Goal: Task Accomplishment & Management: Complete application form

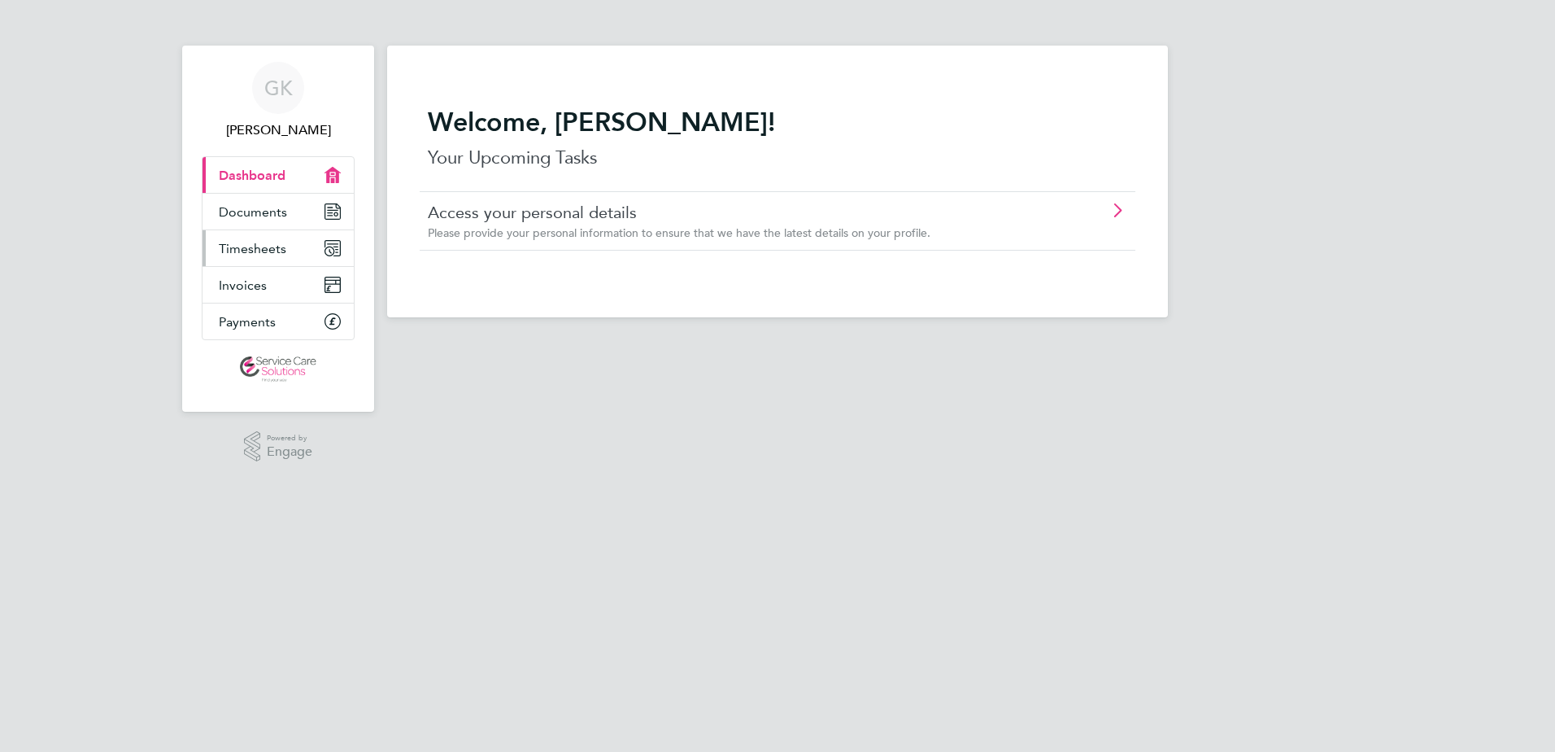
click at [258, 249] on span "Timesheets" at bounding box center [253, 248] width 68 height 15
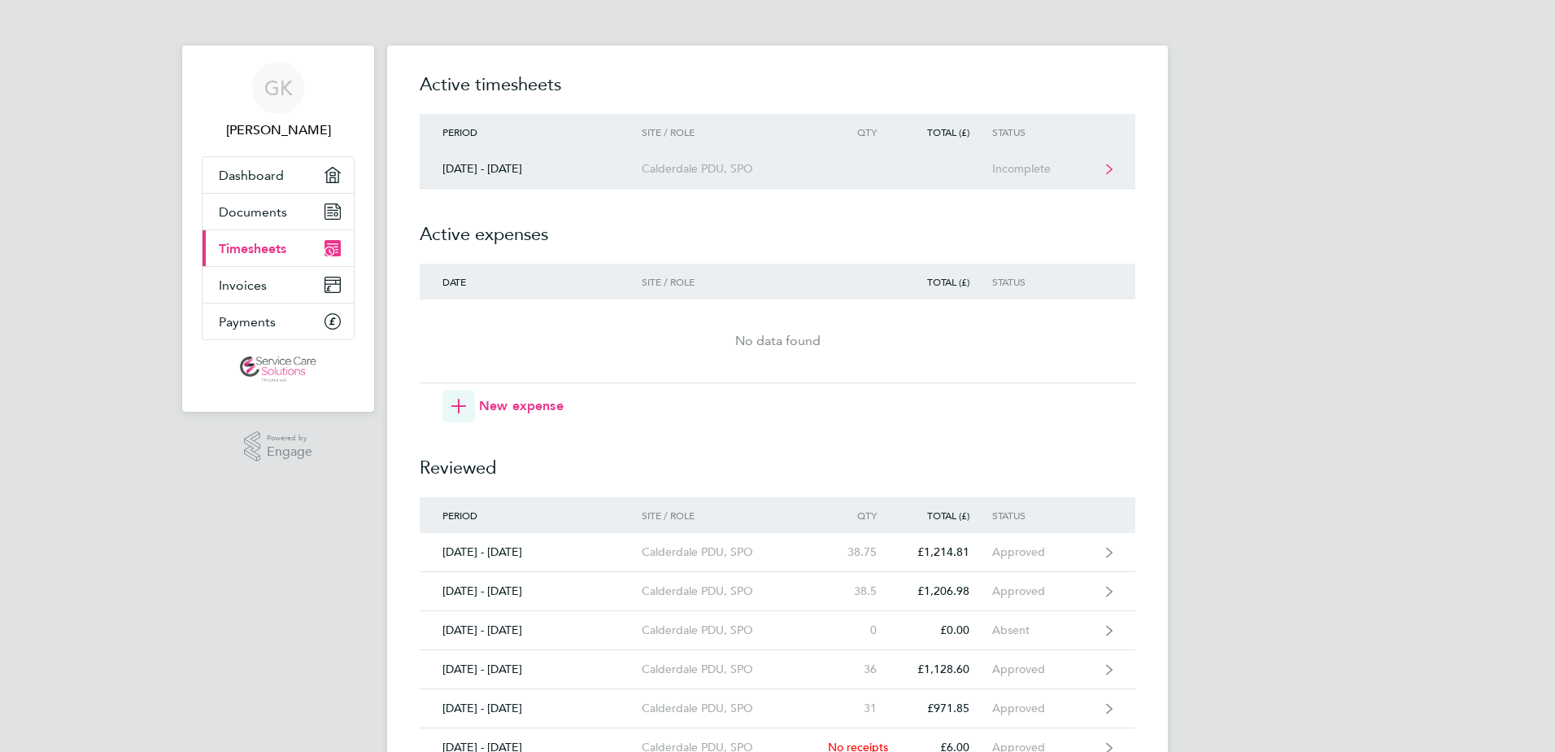
click at [612, 172] on div "[DATE] - [DATE]" at bounding box center [531, 169] width 222 height 14
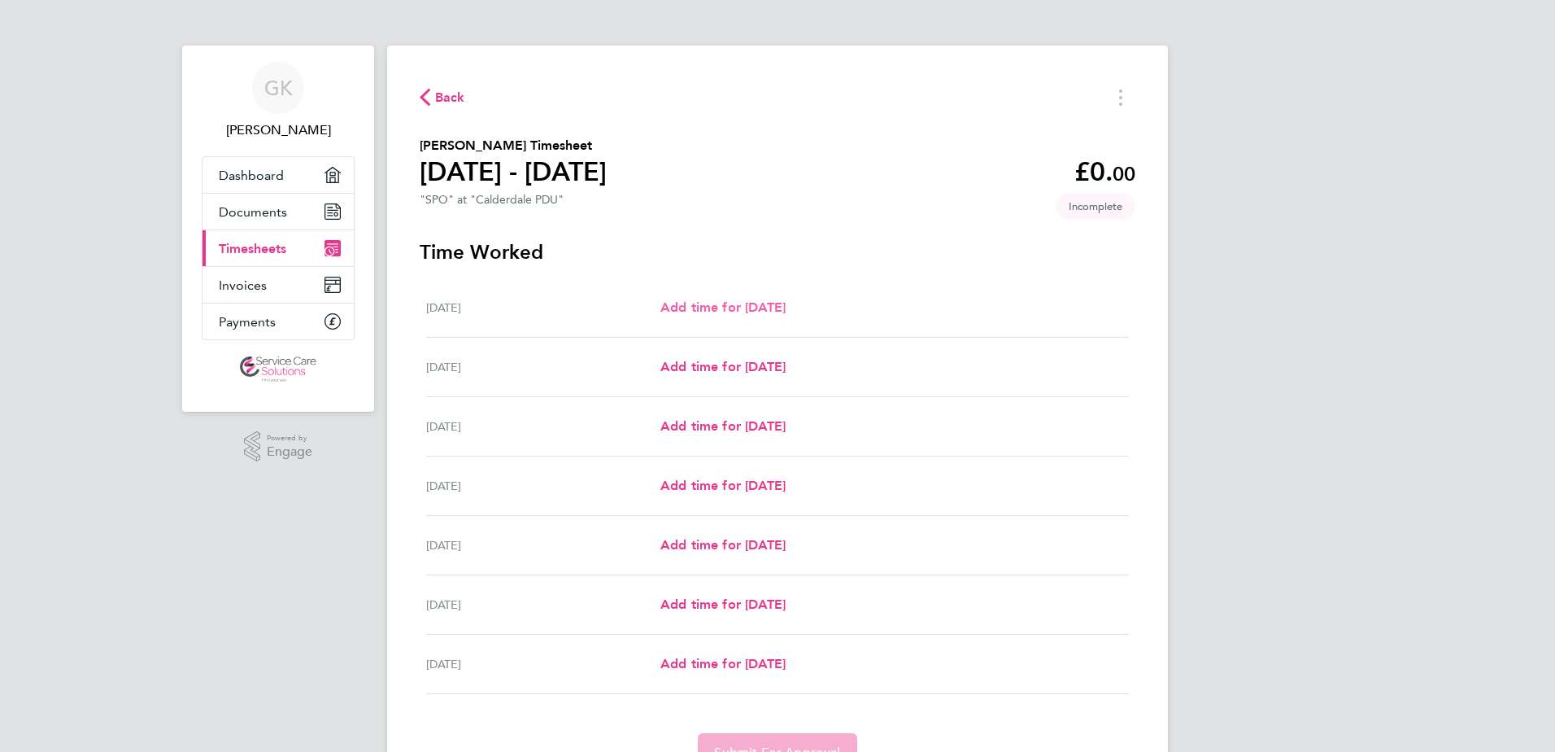
click at [773, 309] on span "Add time for [DATE]" at bounding box center [722, 306] width 125 height 15
select select "30"
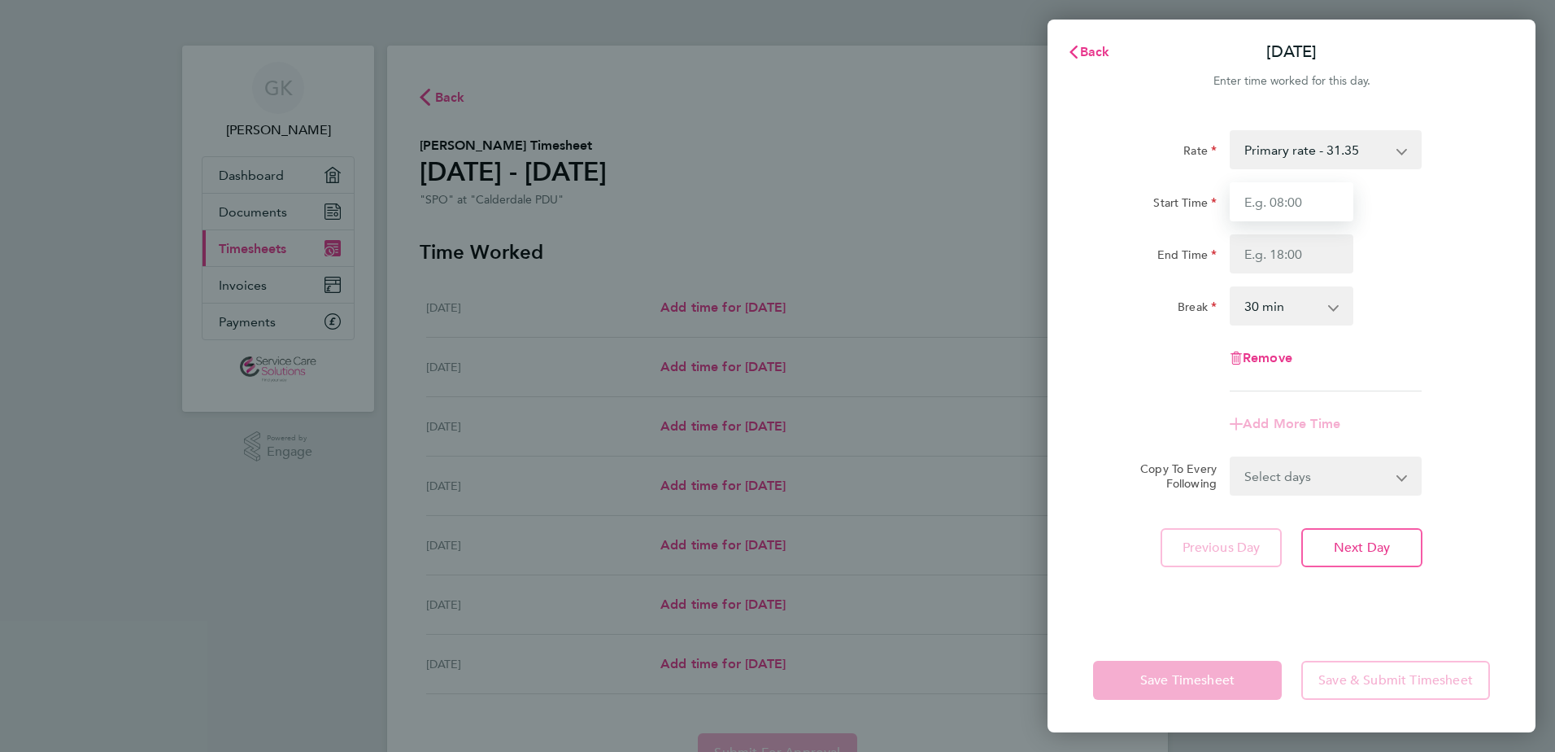
click at [1317, 203] on input "Start Time" at bounding box center [1292, 201] width 124 height 39
type input "20:00"
type input "21:00"
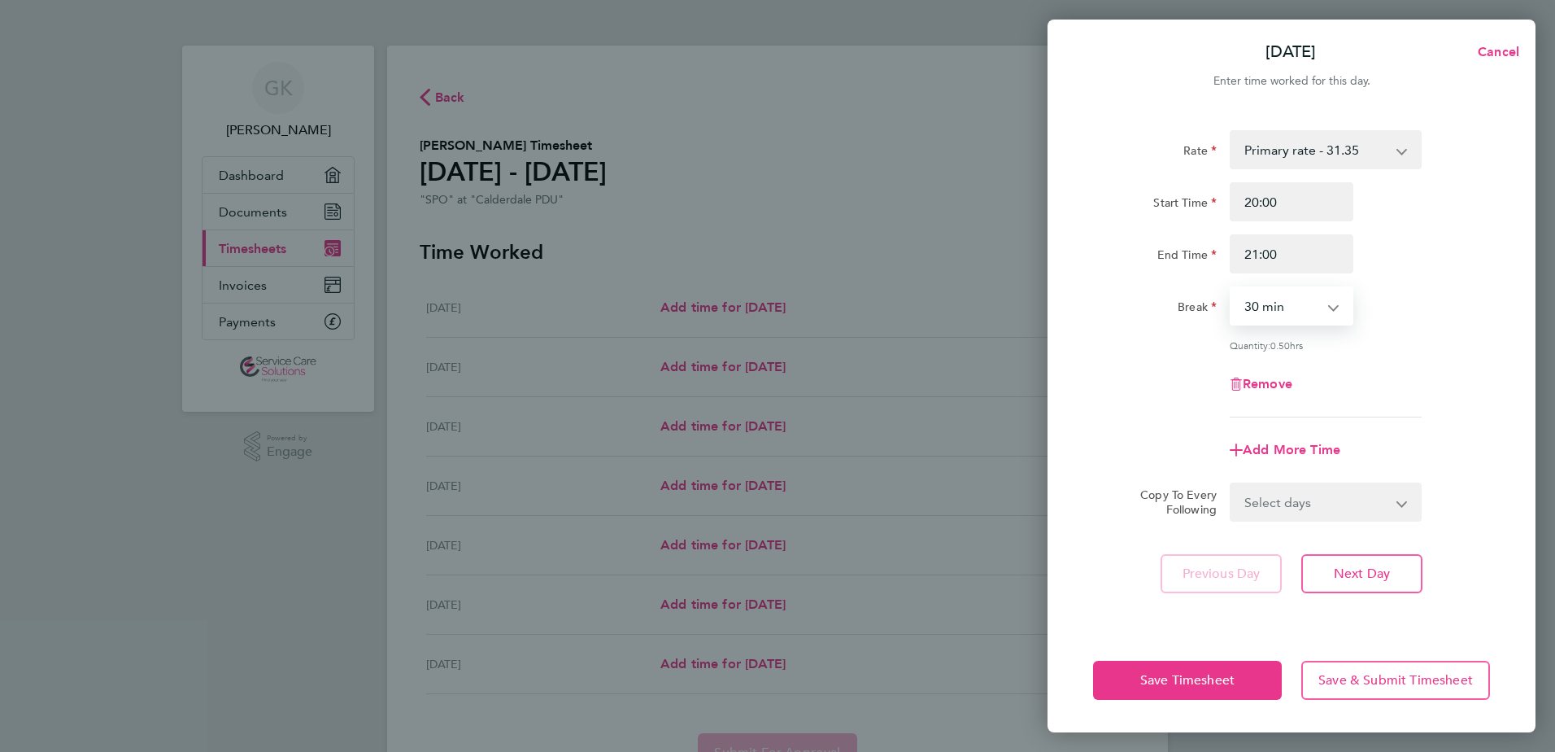
click at [1331, 306] on select "0 min 15 min 30 min 45 min" at bounding box center [1281, 306] width 101 height 36
select select "0"
click at [1231, 288] on select "0 min 15 min 30 min 45 min" at bounding box center [1281, 306] width 101 height 36
click at [1105, 348] on div "Quantity: 1.00 hr" at bounding box center [1292, 344] width 410 height 13
click at [1205, 682] on span "Save Timesheet" at bounding box center [1187, 680] width 94 height 16
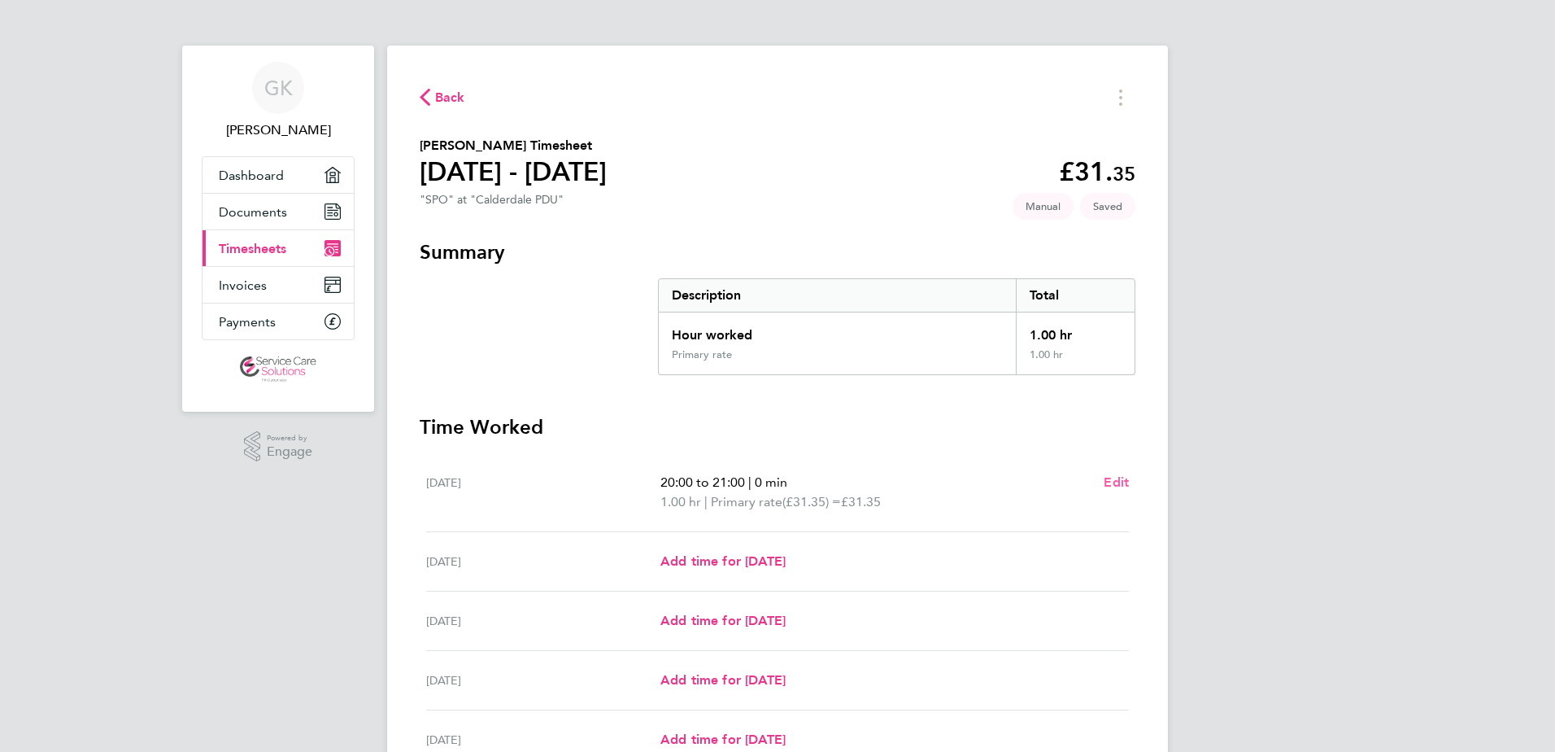
click at [1109, 477] on span "Edit" at bounding box center [1116, 481] width 25 height 15
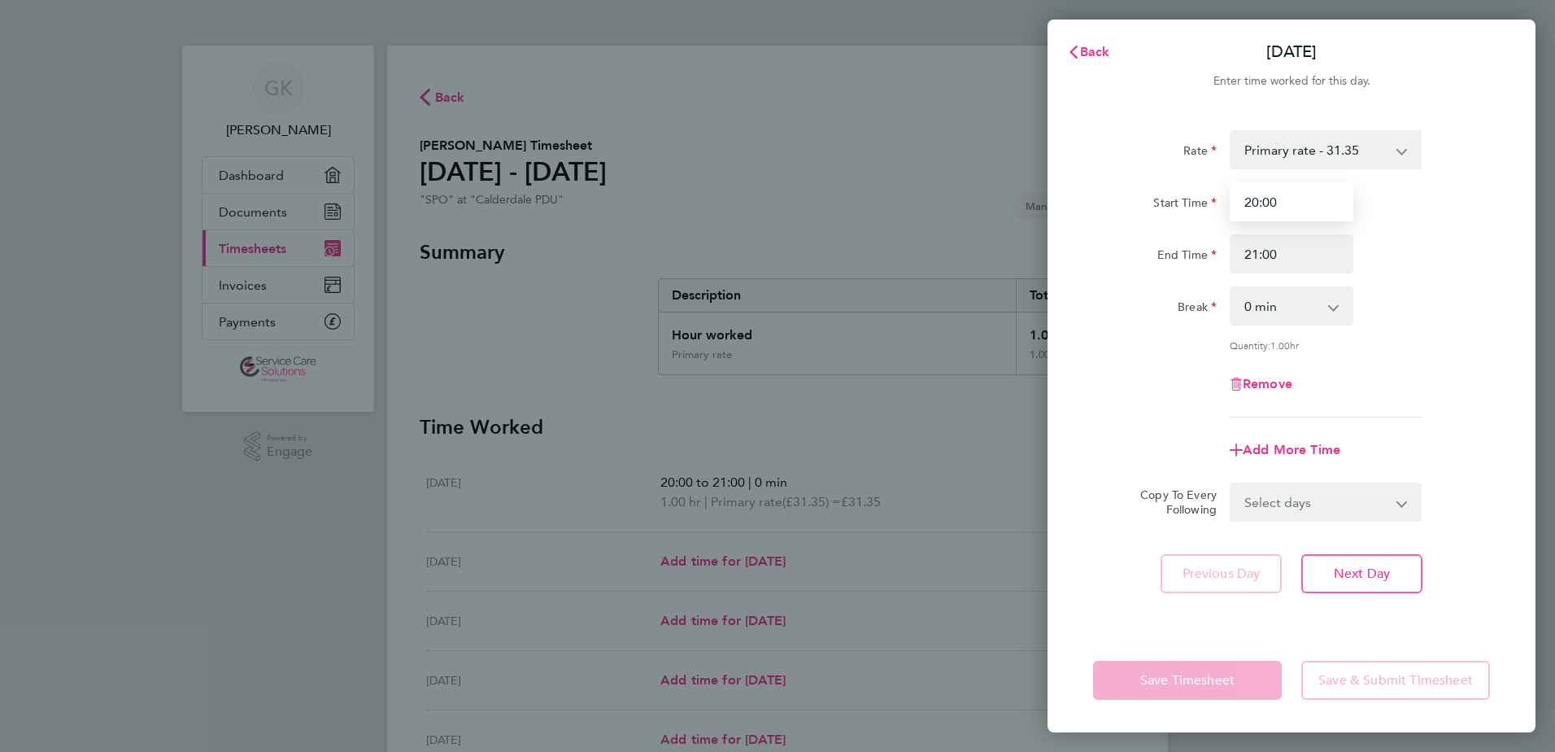
drag, startPoint x: 1253, startPoint y: 204, endPoint x: 1327, endPoint y: 207, distance: 74.1
click at [1327, 207] on input "20:00" at bounding box center [1292, 201] width 124 height 39
type input "19:00"
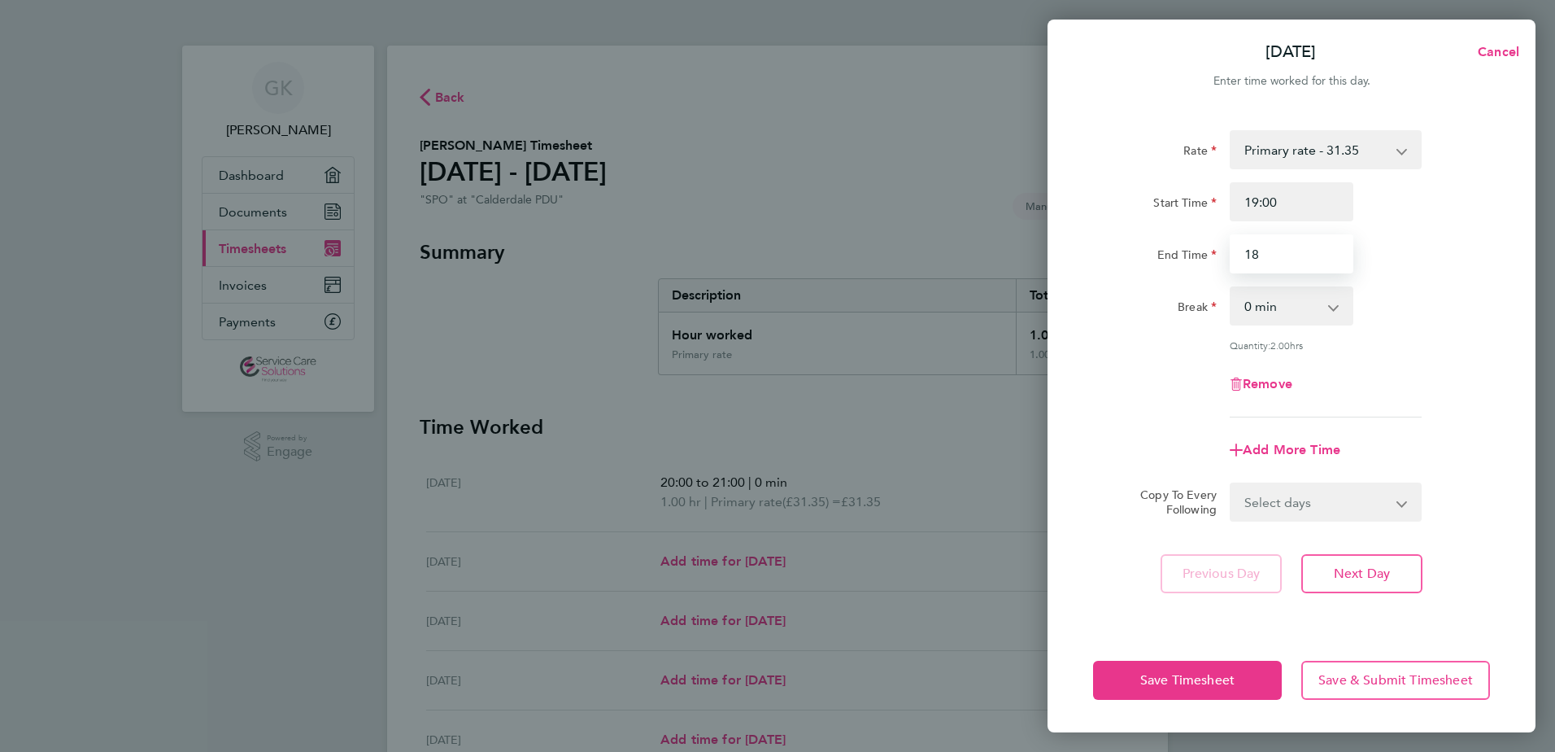
type input "1"
type input "20:00"
click at [1144, 397] on div "Remove" at bounding box center [1292, 383] width 410 height 39
click at [1182, 668] on button "Save Timesheet" at bounding box center [1187, 679] width 189 height 39
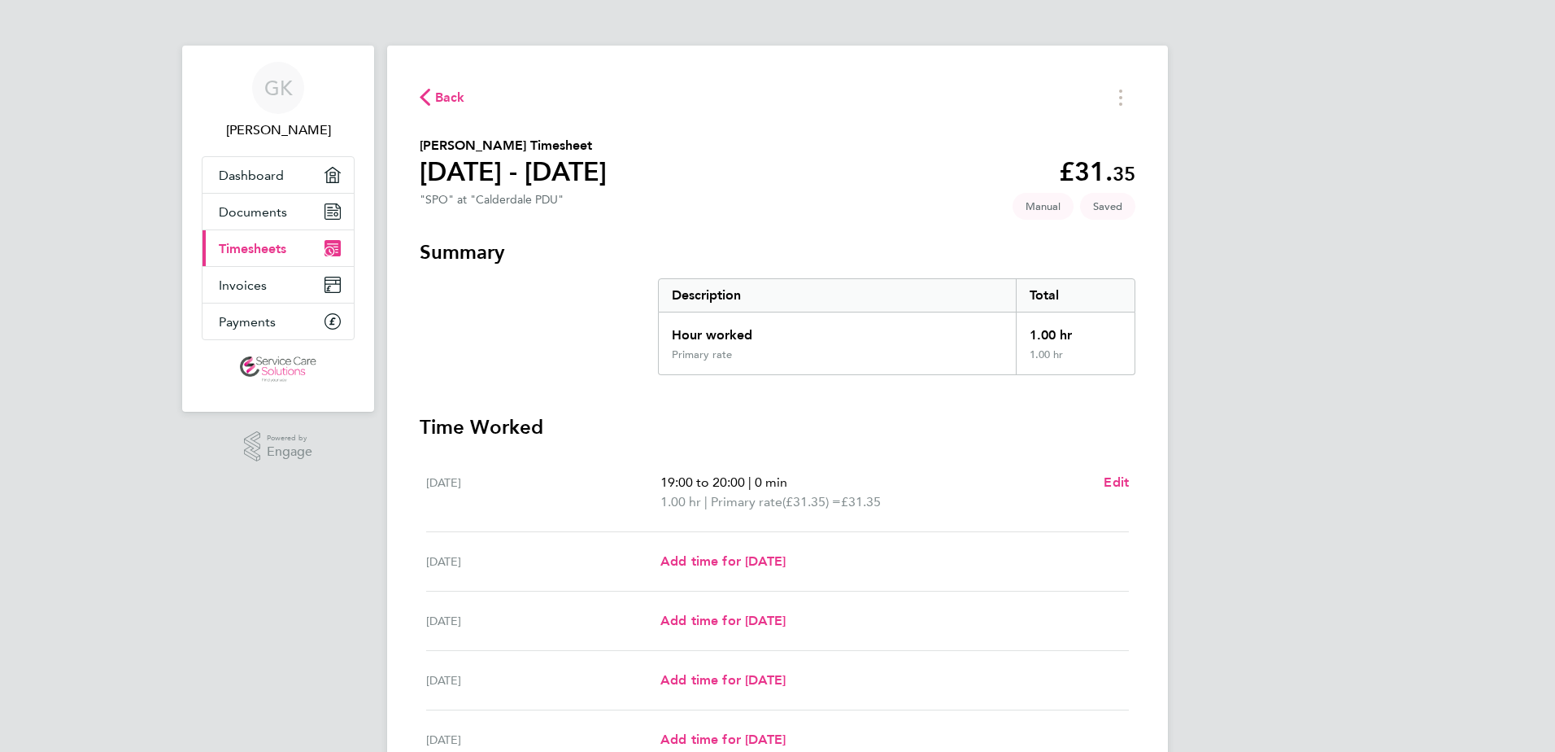
scroll to position [163, 0]
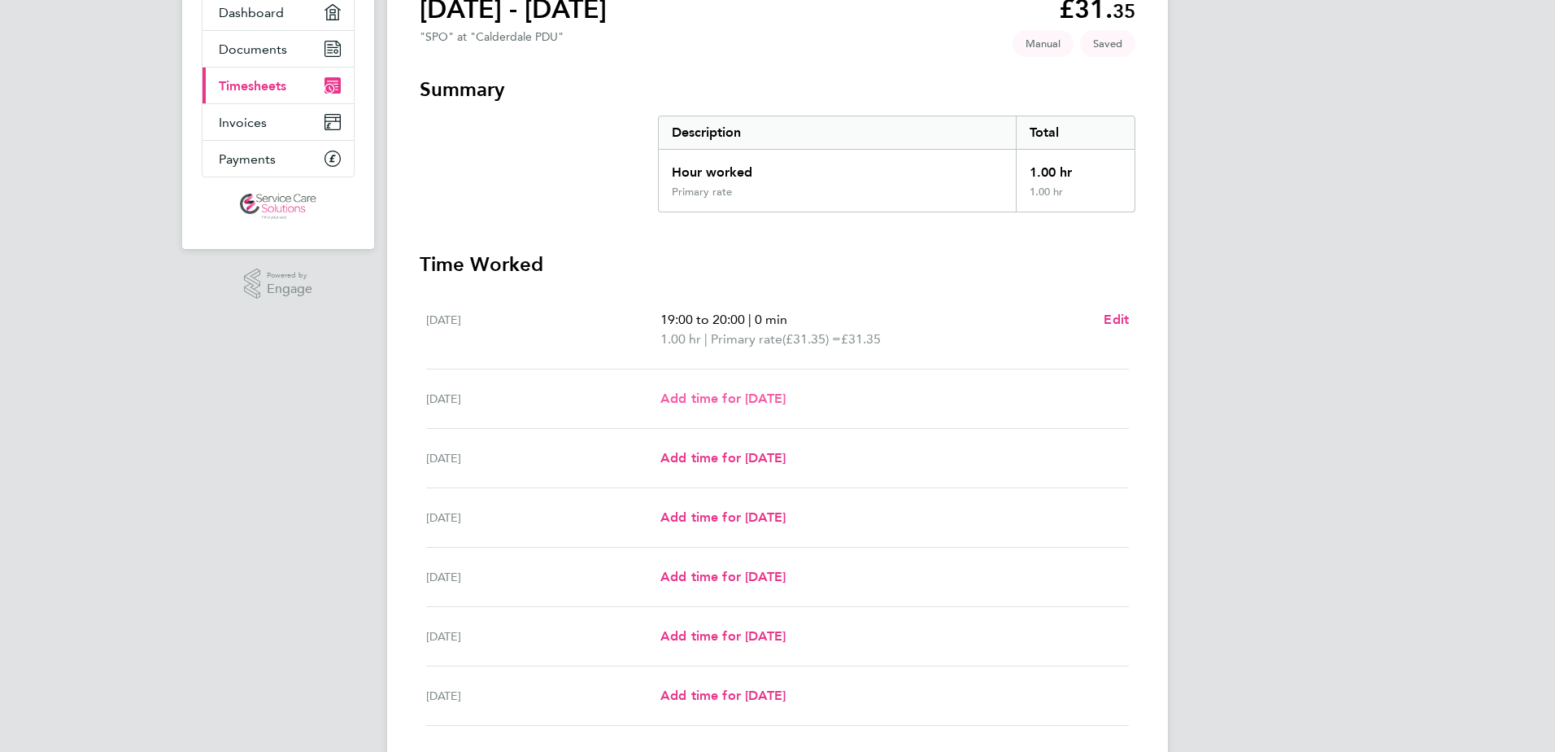
click at [750, 398] on span "Add time for [DATE]" at bounding box center [722, 397] width 125 height 15
select select "30"
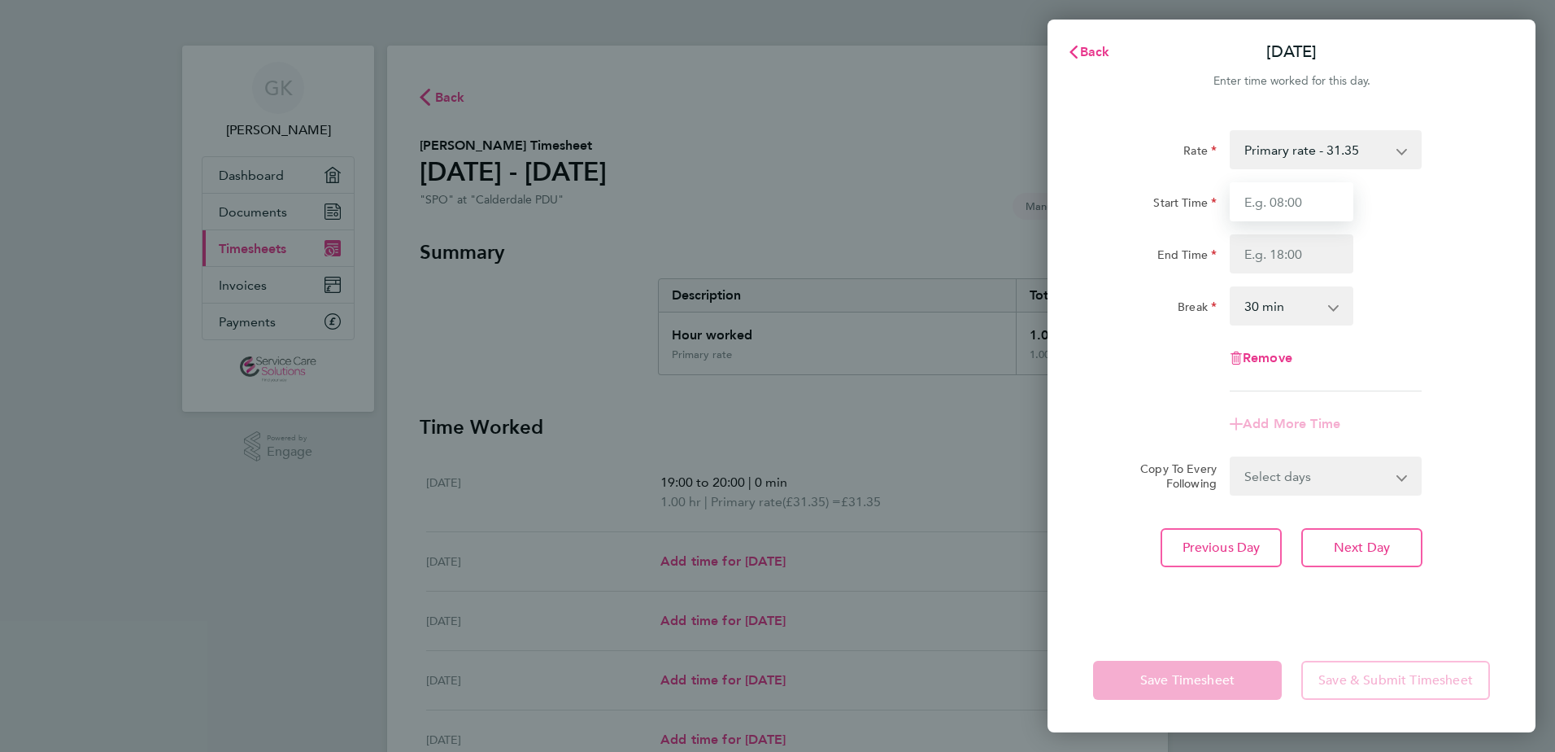
click at [1317, 209] on input "Start Time" at bounding box center [1292, 201] width 124 height 39
type input "08:15"
type input "16:45"
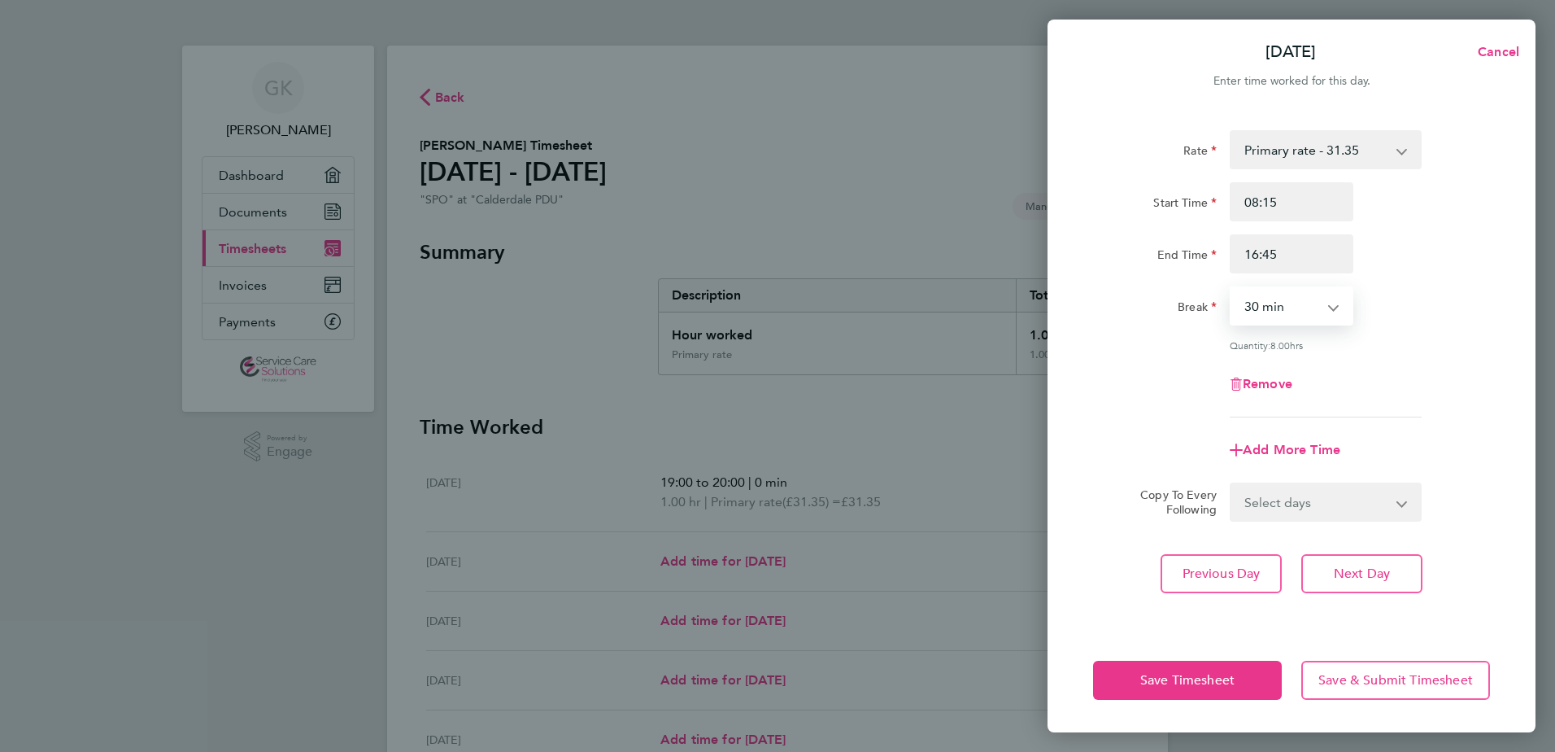
click at [1117, 371] on div "Remove" at bounding box center [1292, 383] width 410 height 39
click at [1195, 678] on span "Save Timesheet" at bounding box center [1187, 680] width 94 height 16
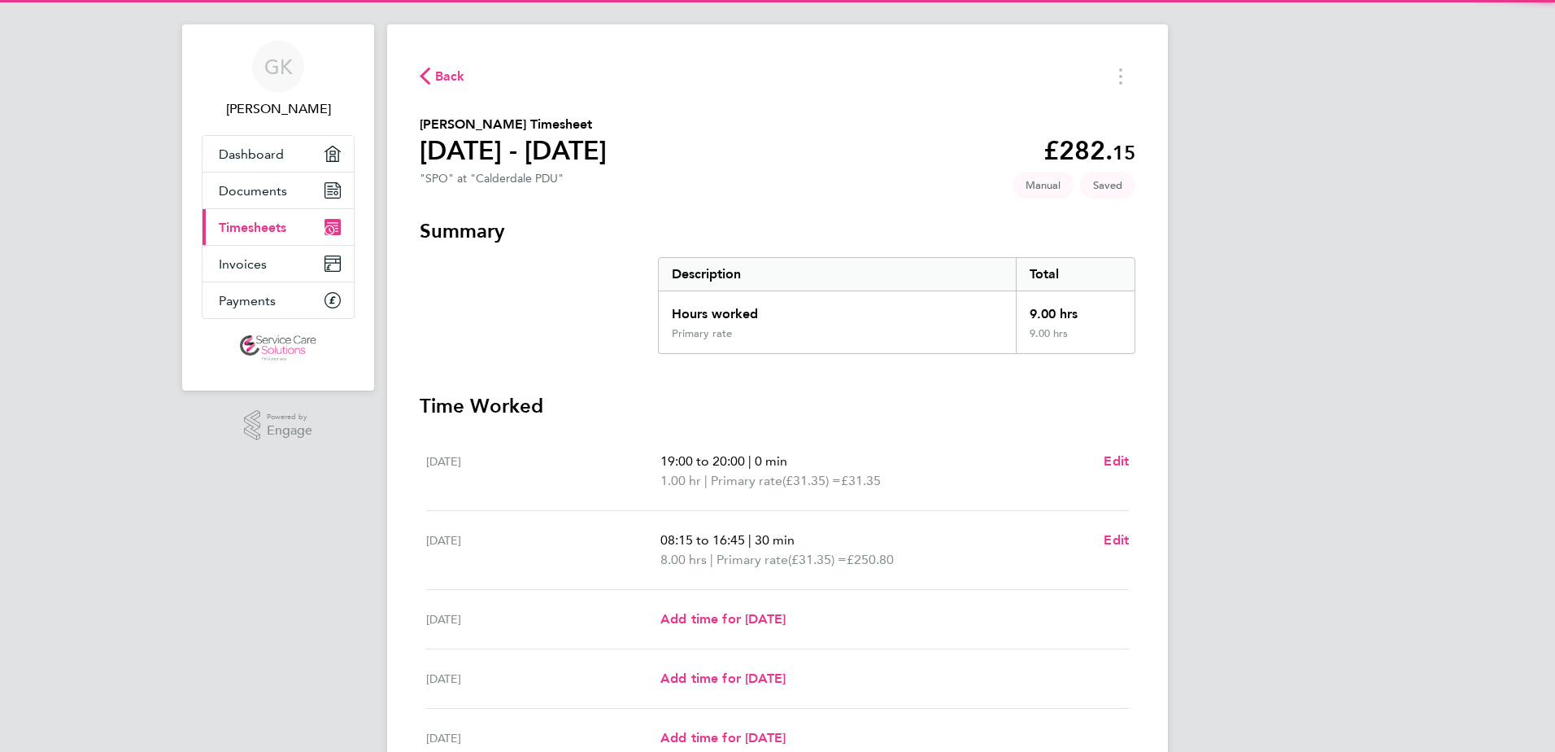
scroll to position [163, 0]
